Goal: Complete application form

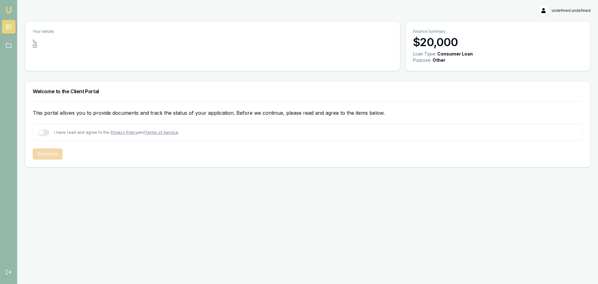
click at [296, 48] on div at bounding box center [212, 48] width 375 height 16
click at [83, 46] on div at bounding box center [213, 46] width 360 height 4
click at [36, 44] on icon at bounding box center [35, 46] width 4 height 4
click at [48, 134] on button "button" at bounding box center [43, 132] width 11 height 6
click at [55, 155] on button "Continue" at bounding box center [48, 153] width 30 height 11
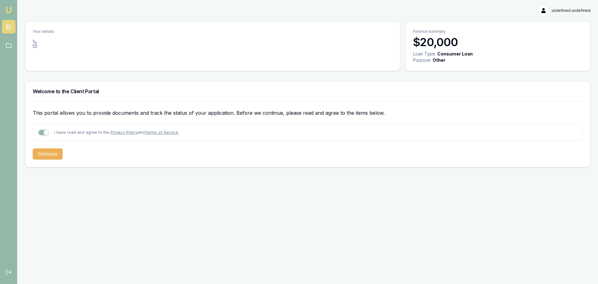
click at [40, 42] on div at bounding box center [213, 42] width 360 height 4
click at [44, 132] on button "button" at bounding box center [43, 132] width 11 height 6
checkbox input "true"
click at [50, 155] on button "Continue" at bounding box center [48, 153] width 30 height 11
